Goal: Navigation & Orientation: Find specific page/section

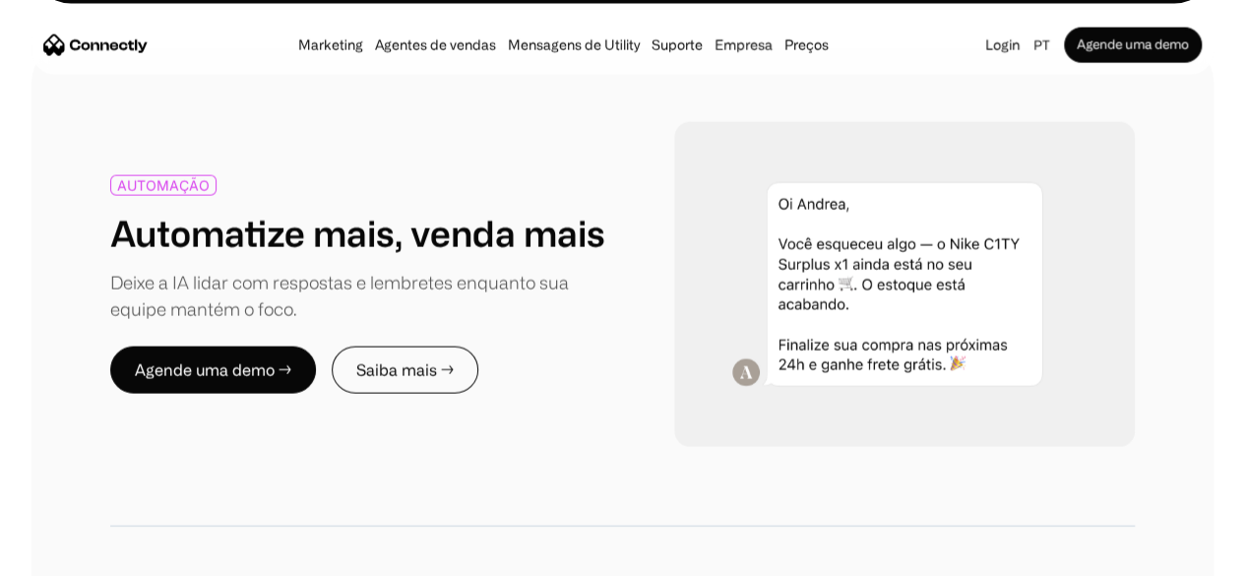
scroll to position [644, 0]
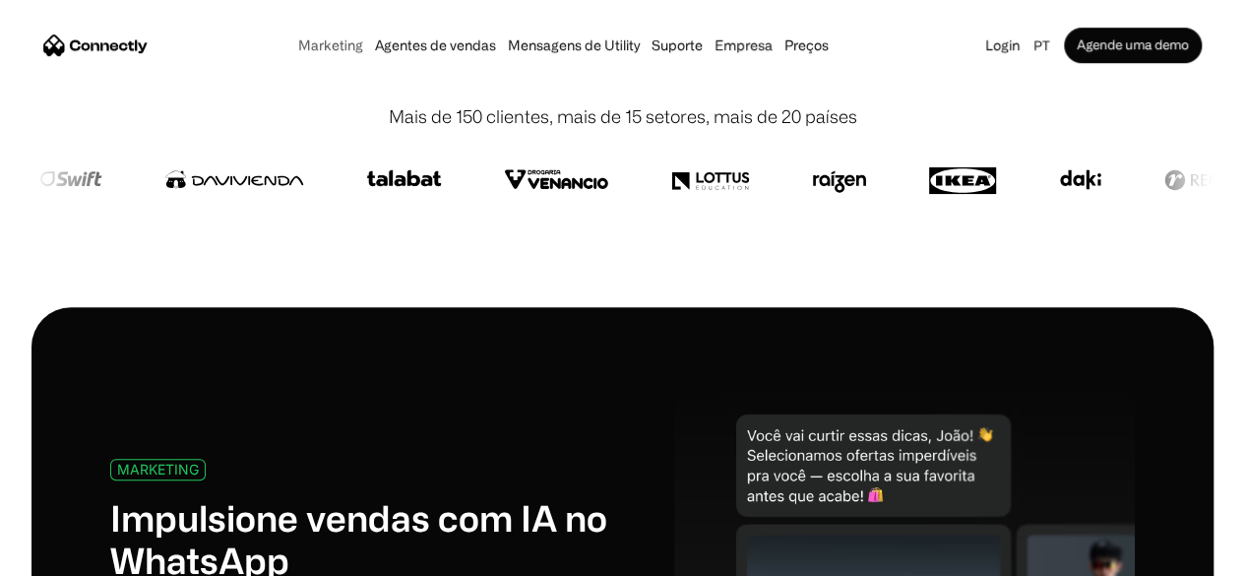
click at [309, 51] on link "Marketing" at bounding box center [330, 45] width 77 height 16
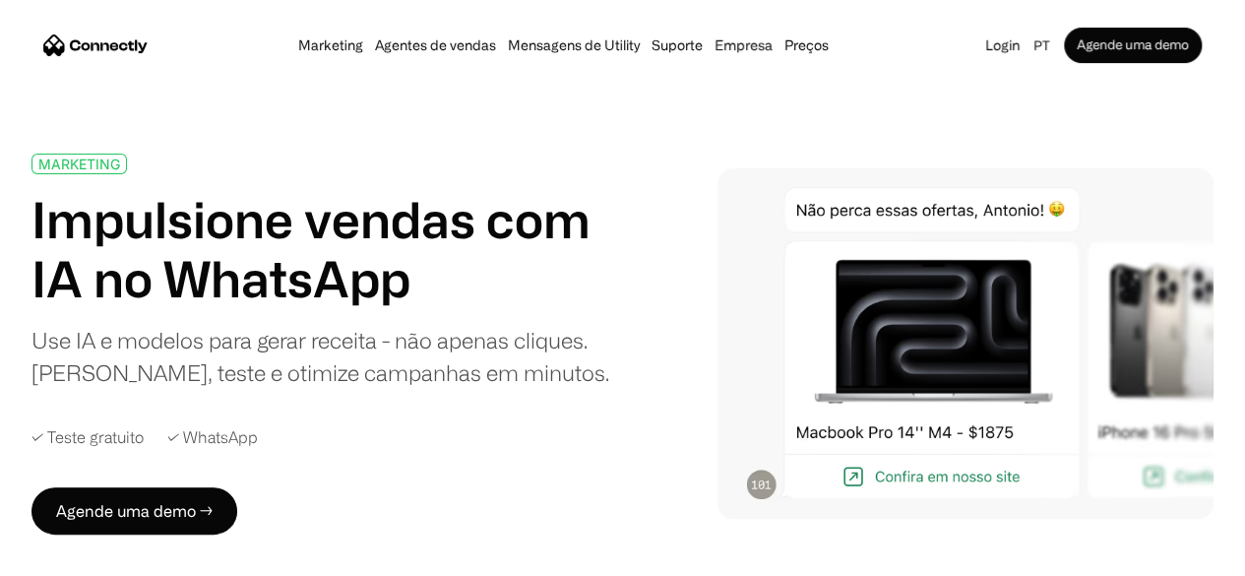
click at [148, 55] on img "home" at bounding box center [95, 44] width 104 height 21
